Goal: Check status: Check status

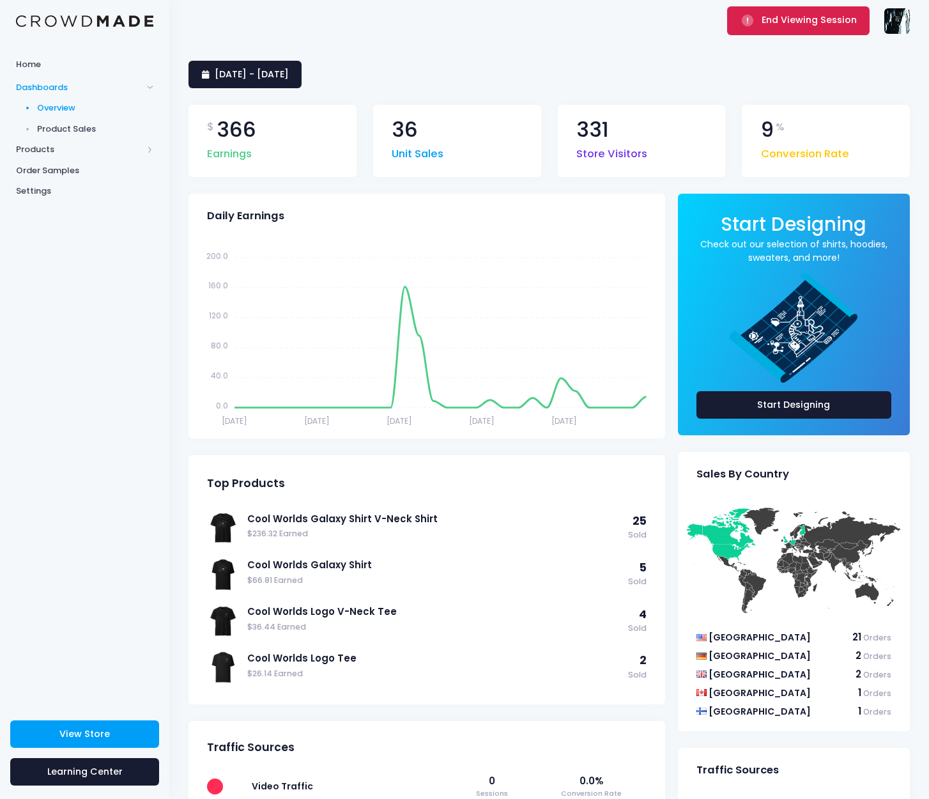
click at [772, 19] on span "End Viewing Session" at bounding box center [809, 19] width 95 height 13
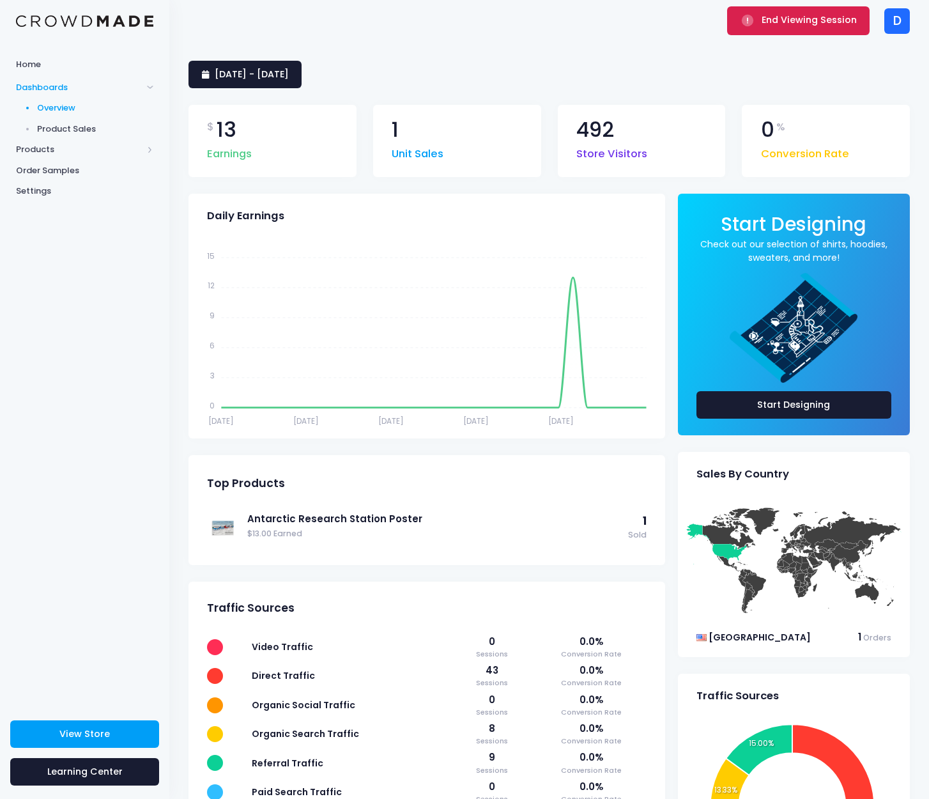
click at [760, 16] on button "End Viewing Session" at bounding box center [798, 20] width 142 height 28
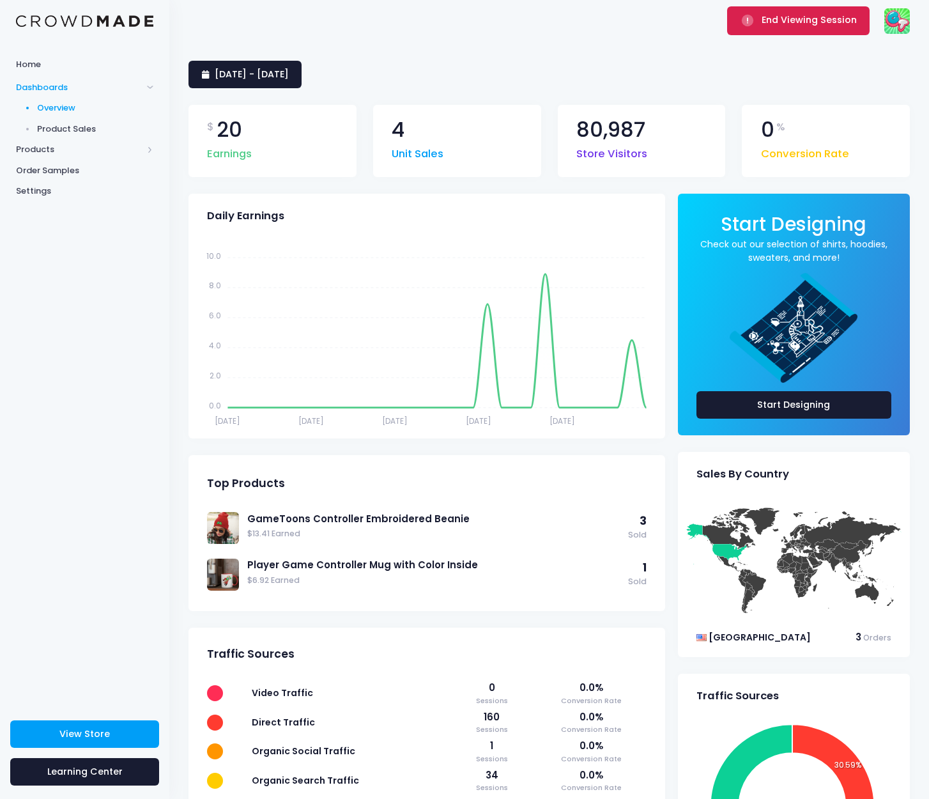
click at [778, 24] on span "End Viewing Session" at bounding box center [809, 19] width 95 height 13
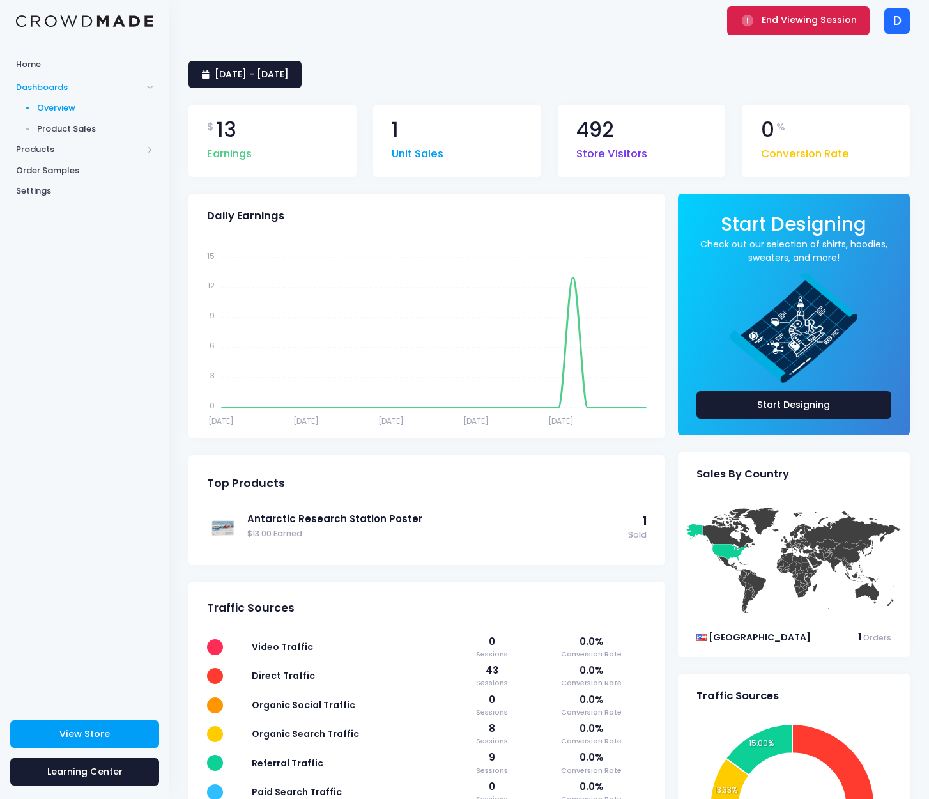
click at [755, 17] on icon "submit" at bounding box center [747, 20] width 15 height 15
click at [274, 76] on span "[DATE] - [DATE]" at bounding box center [252, 74] width 74 height 13
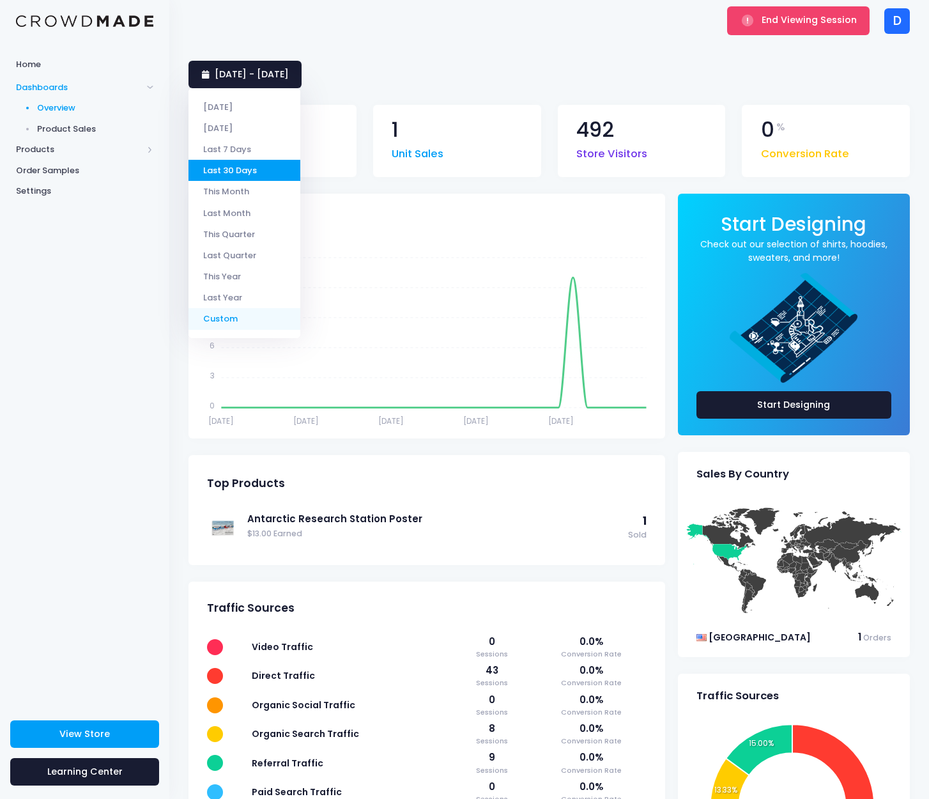
click at [227, 321] on li "Custom" at bounding box center [244, 318] width 112 height 21
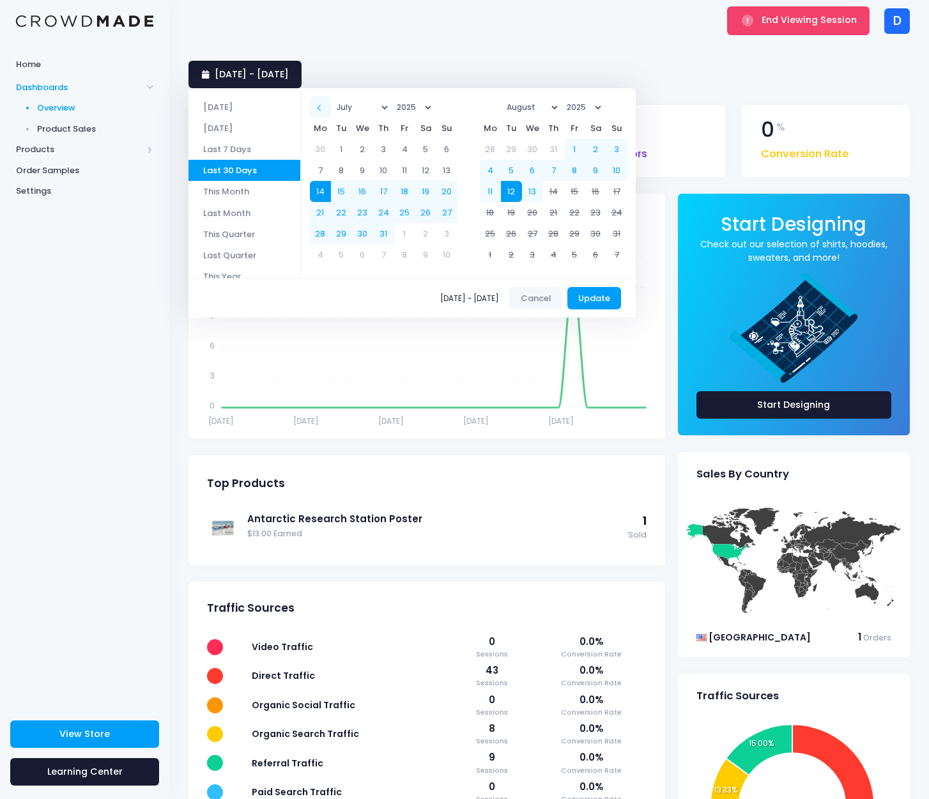
click at [324, 106] on span at bounding box center [321, 107] width 6 height 6
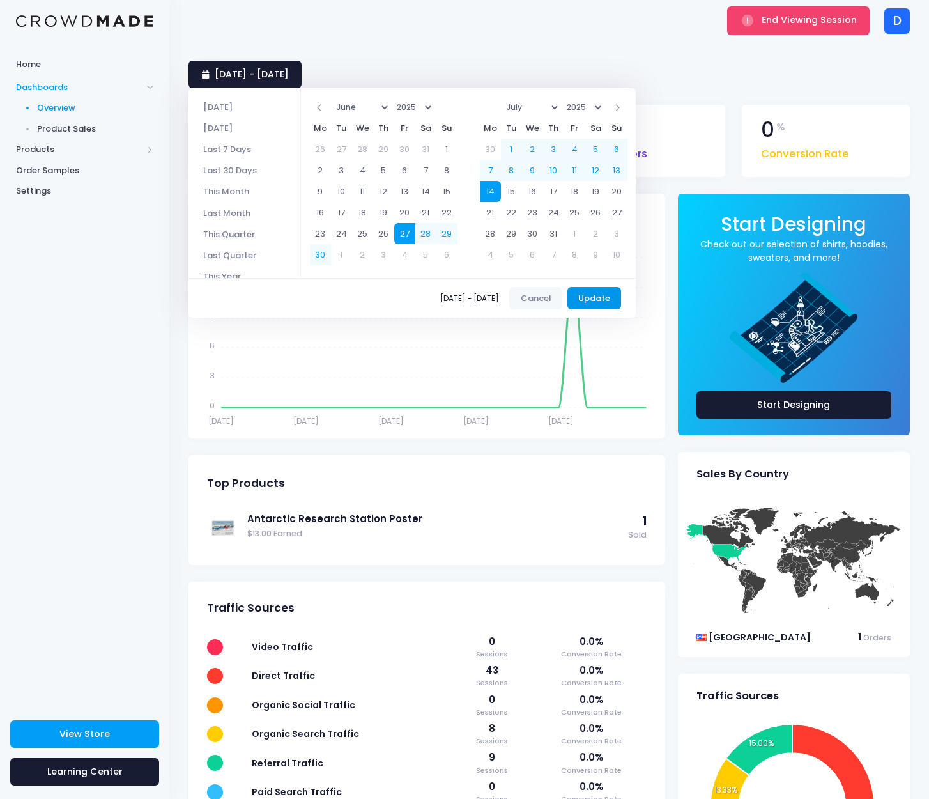
click at [611, 302] on button "Update" at bounding box center [594, 298] width 54 height 23
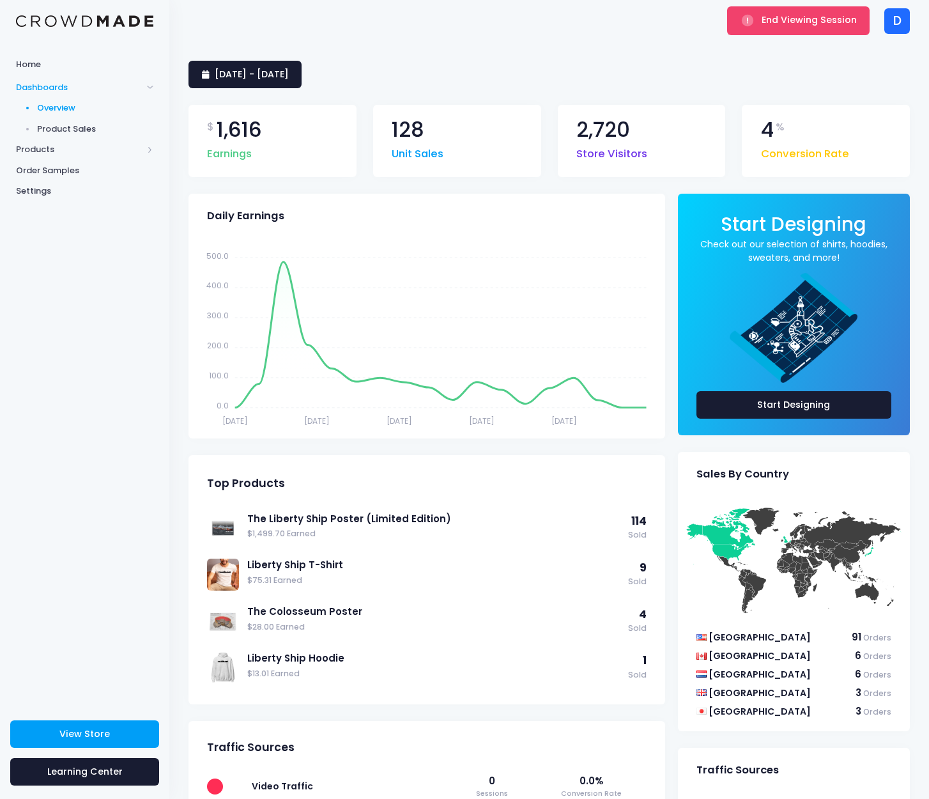
click at [568, 70] on div "[DATE] - [DATE]" at bounding box center [548, 74] width 721 height 27
click at [553, 65] on div "27 June 2025 - 14 July 2025" at bounding box center [548, 74] width 721 height 27
click at [289, 68] on span "27 June 2025 - 14 July 2025" at bounding box center [252, 74] width 74 height 13
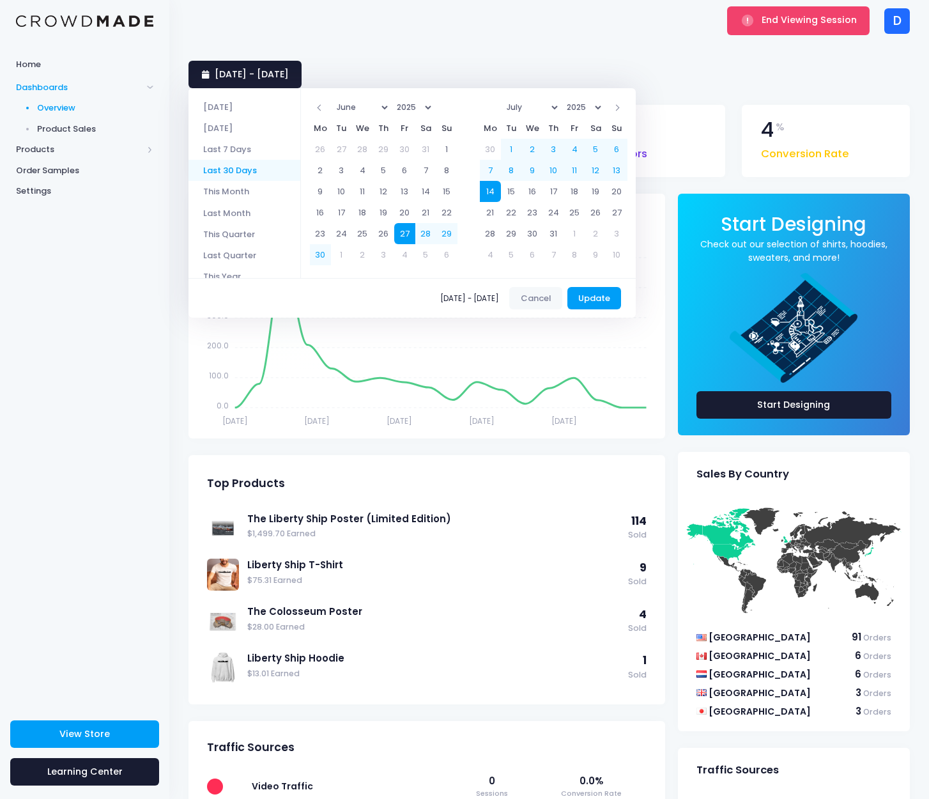
click at [249, 175] on li "Last 30 Days" at bounding box center [244, 170] width 112 height 21
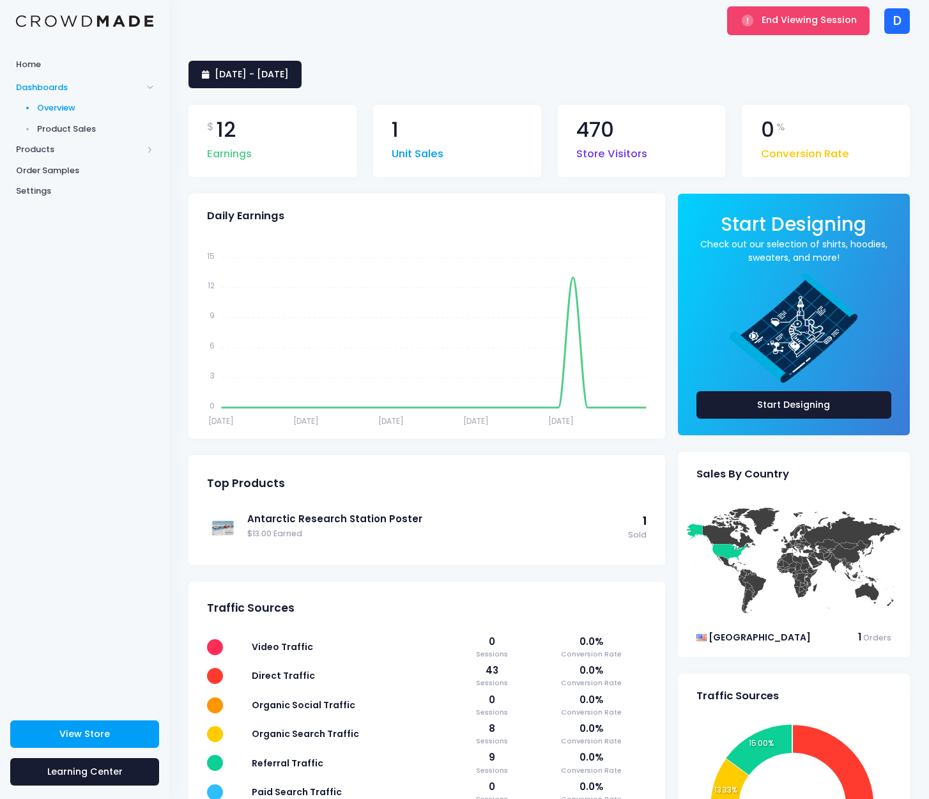
click at [604, 89] on div "$ 12 Earnings 1 Unit Sales 470 Store Visitors 0 % Conversion Rate" at bounding box center [549, 140] width 738 height 105
click at [761, 26] on button "End Viewing Session" at bounding box center [798, 20] width 142 height 28
